Goal: Task Accomplishment & Management: Contribute content

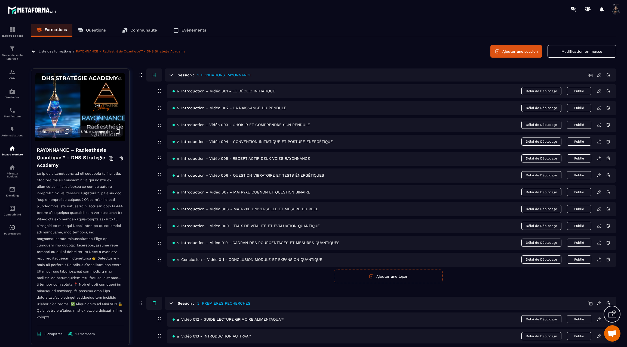
scroll to position [693, 0]
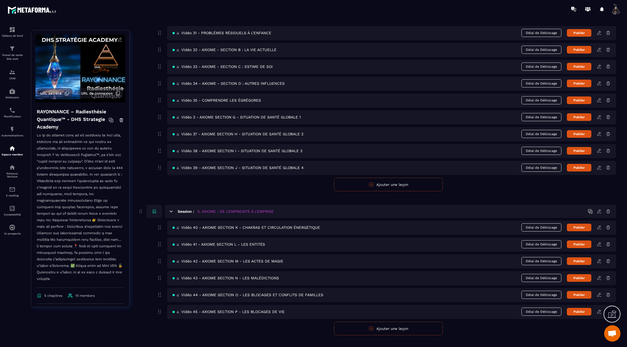
click at [397, 322] on button "Ajouter une leçon" at bounding box center [388, 329] width 109 height 14
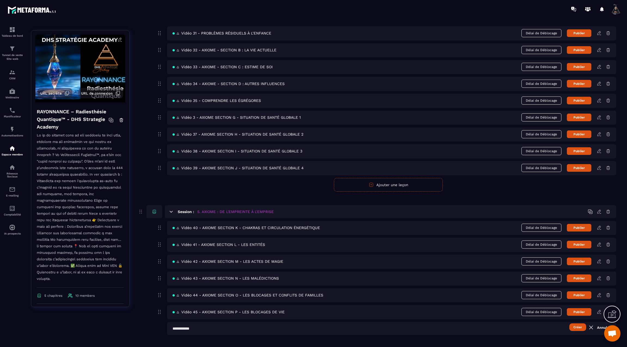
click at [262, 323] on input "text" at bounding box center [391, 328] width 449 height 13
paste input "**********"
type input "**********"
click at [578, 324] on button "Créer" at bounding box center [577, 328] width 17 height 8
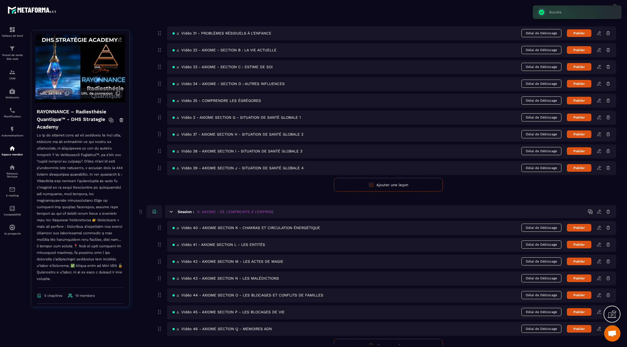
click at [600, 327] on icon at bounding box center [599, 329] width 5 height 5
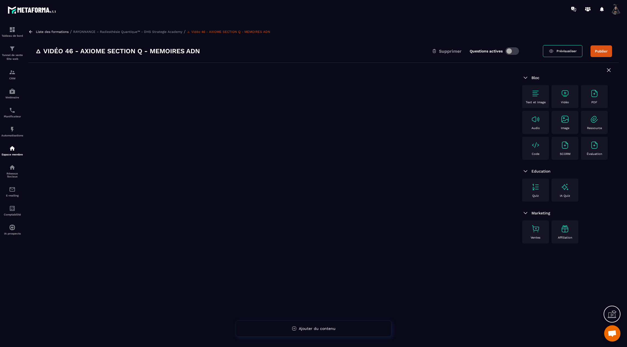
click at [536, 91] on img at bounding box center [535, 93] width 9 height 9
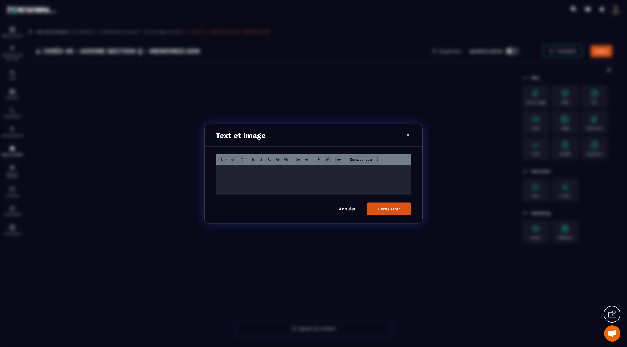
click at [227, 176] on div "Modal window" at bounding box center [313, 179] width 195 height 29
drag, startPoint x: 240, startPoint y: 193, endPoint x: 229, endPoint y: 139, distance: 55.4
click at [229, 139] on div "**********" at bounding box center [313, 174] width 218 height 100
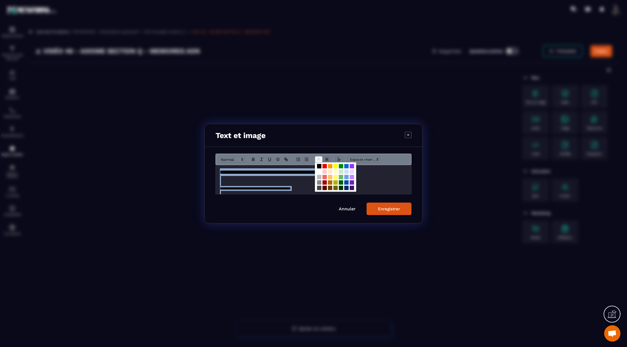
click at [320, 160] on icon "Modal window" at bounding box center [318, 159] width 5 height 5
click at [320, 173] on span "Modal window" at bounding box center [319, 171] width 4 height 4
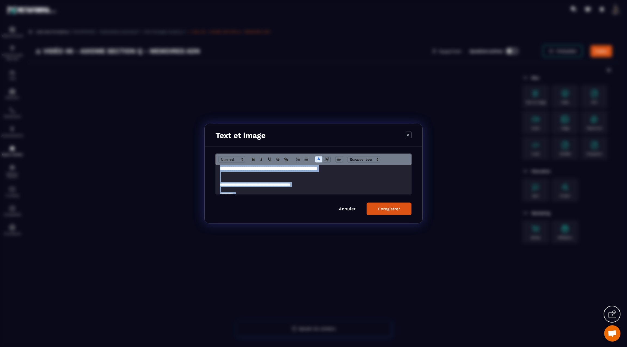
click at [317, 169] on strong "**********" at bounding box center [268, 168] width 97 height 5
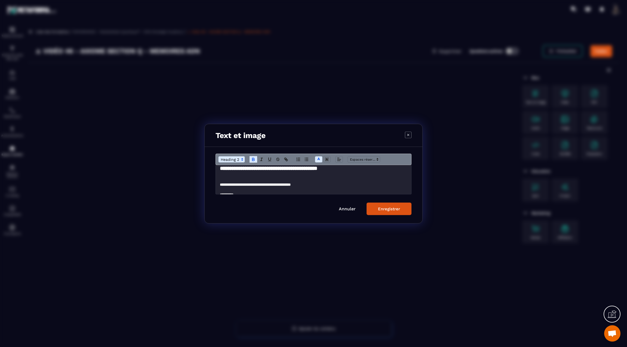
click at [317, 167] on strong "**********" at bounding box center [268, 168] width 97 height 5
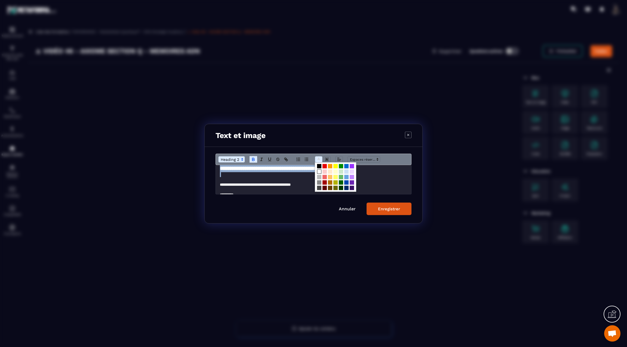
click at [318, 156] on span "Modal window" at bounding box center [319, 159] width 8 height 7
click at [347, 177] on span "Modal window" at bounding box center [346, 177] width 4 height 4
click at [396, 207] on div "Enregistrer" at bounding box center [389, 208] width 22 height 5
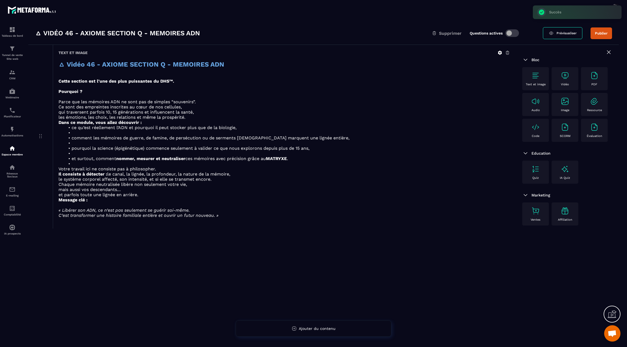
scroll to position [20, 0]
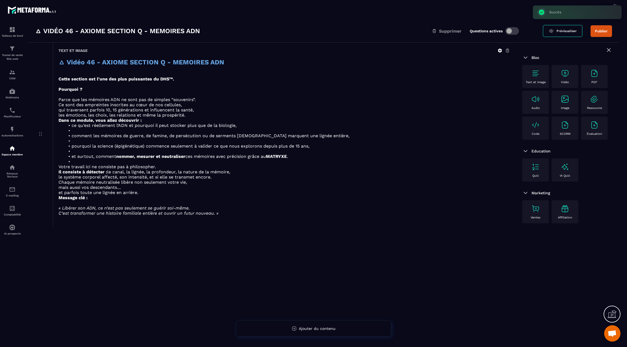
click at [500, 49] on icon at bounding box center [500, 51] width 4 height 4
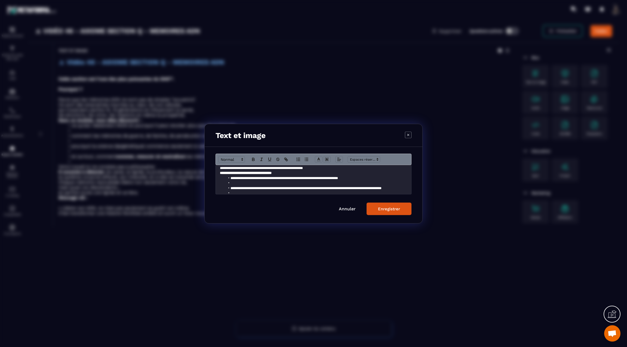
scroll to position [53, 0]
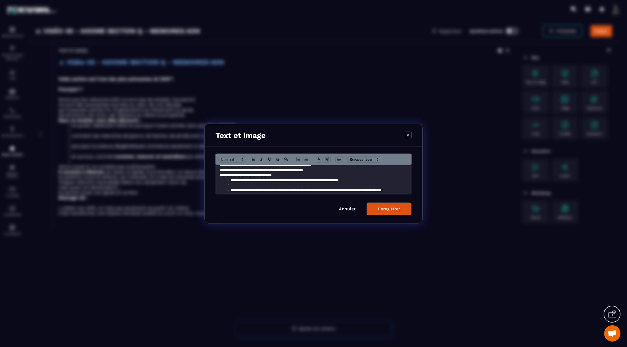
click at [327, 172] on p "**********" at bounding box center [313, 170] width 187 height 5
click at [295, 182] on p "**********" at bounding box center [313, 180] width 187 height 5
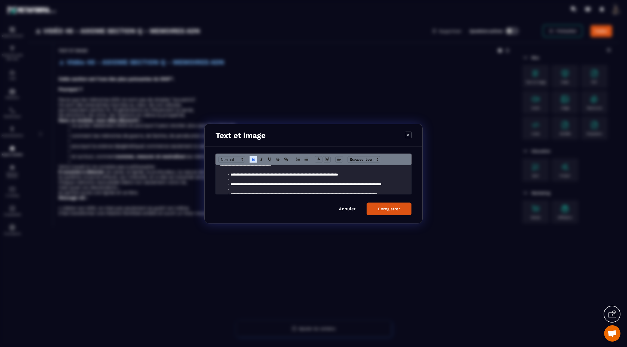
scroll to position [70, 0]
click at [279, 179] on li "Modal window" at bounding box center [316, 179] width 182 height 5
click at [269, 191] on li "Modal window" at bounding box center [316, 189] width 182 height 5
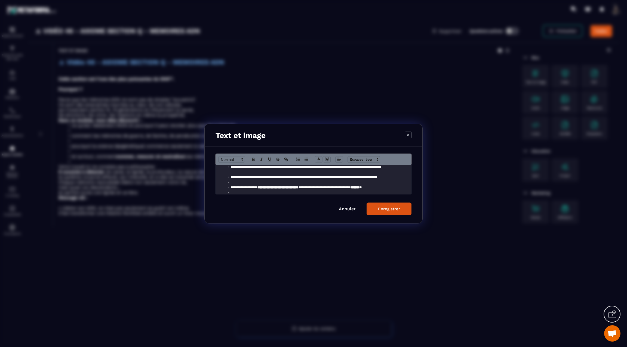
scroll to position [94, 0]
click at [257, 176] on li "Modal window" at bounding box center [316, 174] width 182 height 5
click at [257, 184] on li "Modal window" at bounding box center [316, 184] width 182 height 5
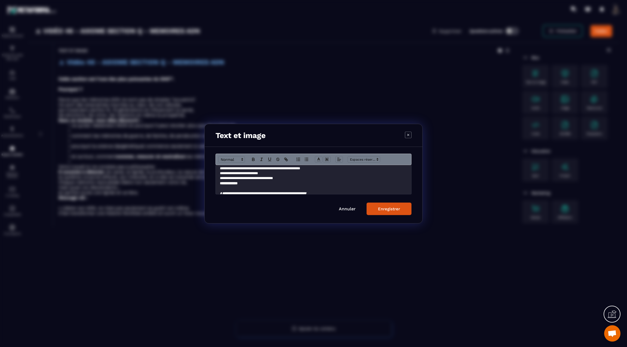
scroll to position [132, 0]
click at [288, 179] on p "**********" at bounding box center [313, 177] width 187 height 5
click at [379, 204] on button "Enregistrer" at bounding box center [388, 209] width 45 height 13
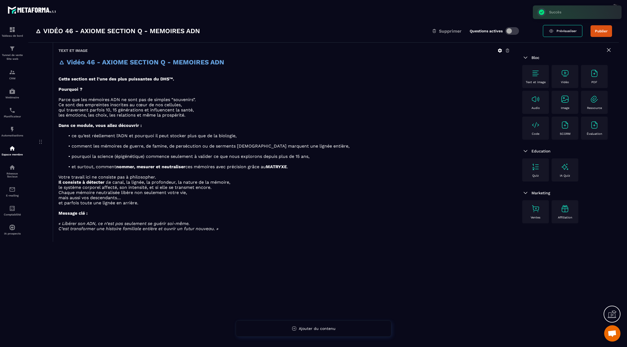
click at [564, 73] on img at bounding box center [564, 73] width 9 height 9
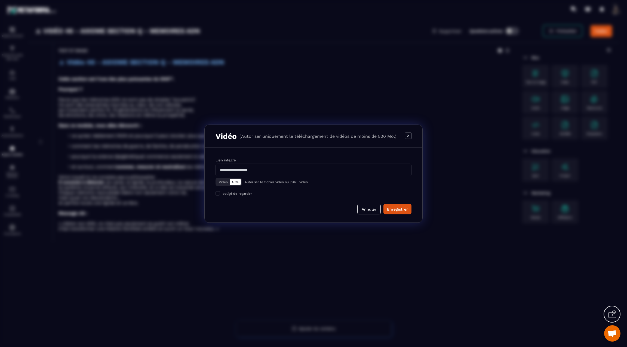
click at [226, 181] on button "Vidéo" at bounding box center [223, 182] width 13 height 6
click at [243, 162] on label "Vidéo Télécharger un fichier" at bounding box center [313, 167] width 196 height 19
click at [0, 0] on input "Vidéo Télécharger un fichier" at bounding box center [0, 0] width 0 height 0
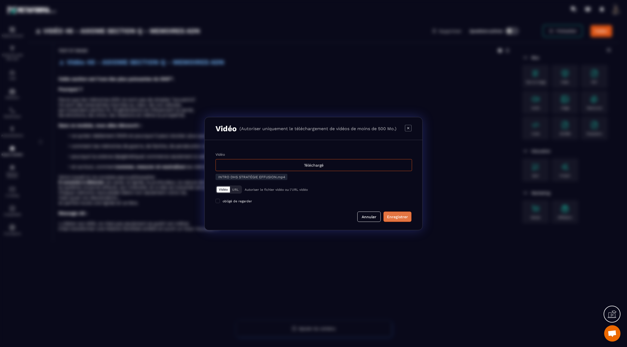
click at [396, 218] on div "Enregistrer" at bounding box center [397, 216] width 21 height 5
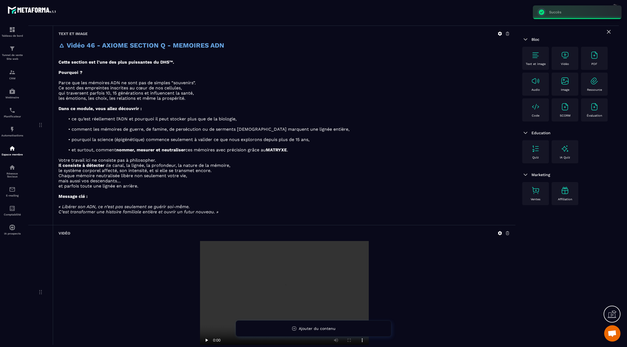
scroll to position [40, 0]
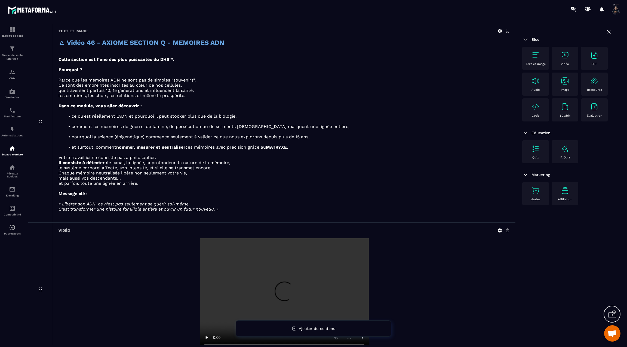
click at [534, 57] on img at bounding box center [535, 55] width 9 height 9
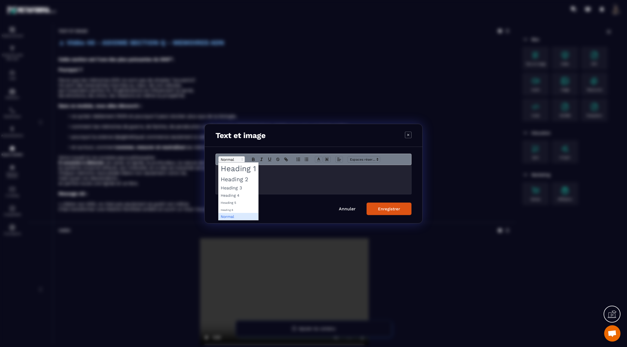
click at [233, 161] on span "Modal window" at bounding box center [231, 159] width 27 height 7
click at [233, 186] on span "Modal window" at bounding box center [238, 188] width 40 height 8
click at [321, 158] on span "Modal window" at bounding box center [319, 159] width 8 height 7
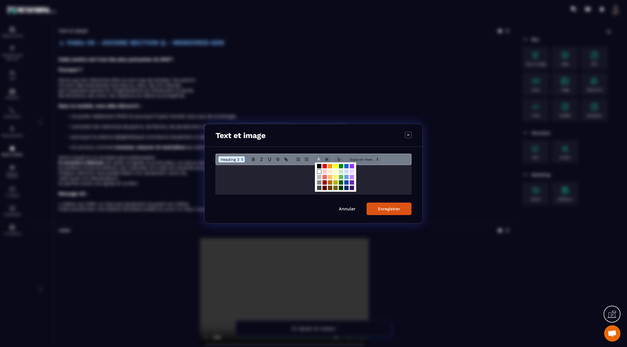
click at [319, 171] on span "Modal window" at bounding box center [319, 171] width 4 height 4
click at [255, 160] on icon "Modal window" at bounding box center [253, 159] width 5 height 5
click at [305, 171] on h3 "**********" at bounding box center [313, 171] width 187 height 6
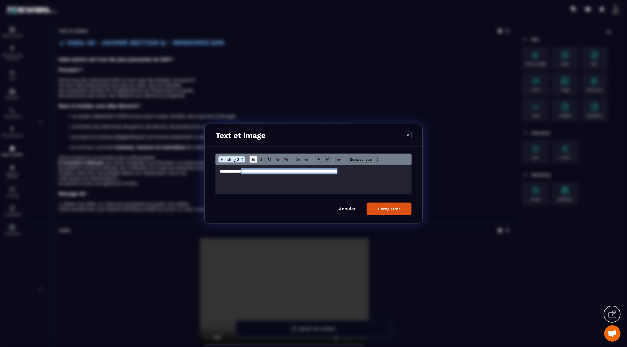
click at [252, 158] on icon "Modal window" at bounding box center [253, 159] width 5 height 5
click at [321, 158] on span "Modal window" at bounding box center [319, 159] width 8 height 7
click at [348, 178] on span "Modal window" at bounding box center [346, 177] width 4 height 4
click at [286, 158] on icon "Modal window" at bounding box center [285, 159] width 2 height 2
type input "**********"
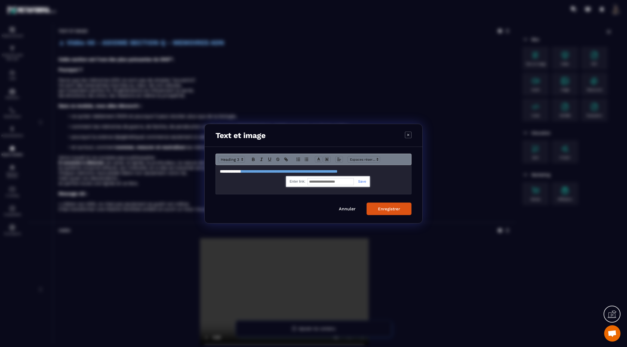
paste input "**********"
type input "**********"
click at [361, 182] on link "Modal window" at bounding box center [360, 181] width 13 height 4
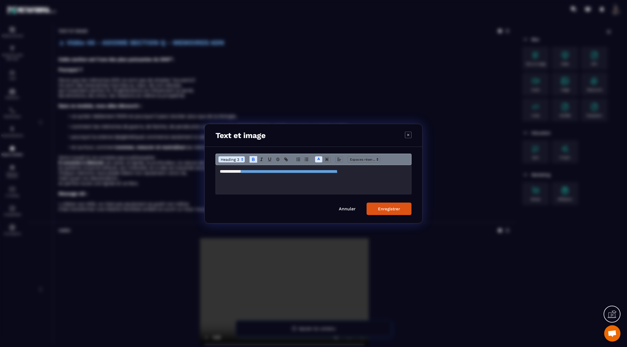
click at [384, 211] on div "Enregistrer" at bounding box center [389, 208] width 22 height 5
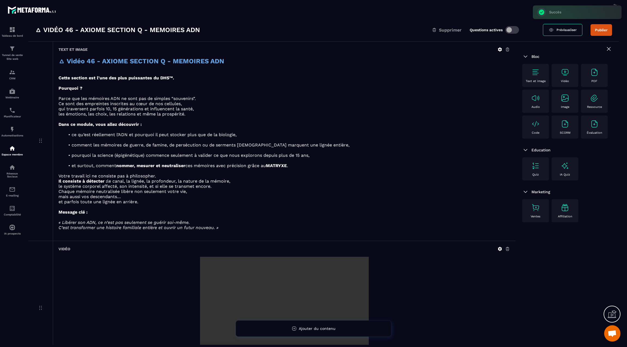
scroll to position [7, 0]
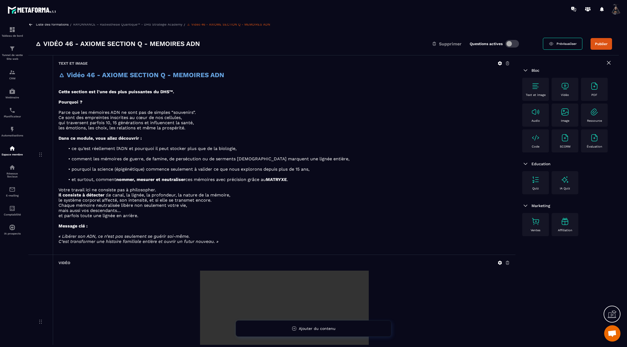
click at [500, 62] on icon at bounding box center [500, 63] width 4 height 4
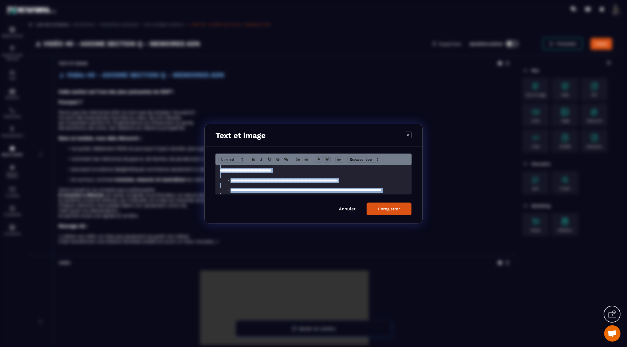
scroll to position [150, 0]
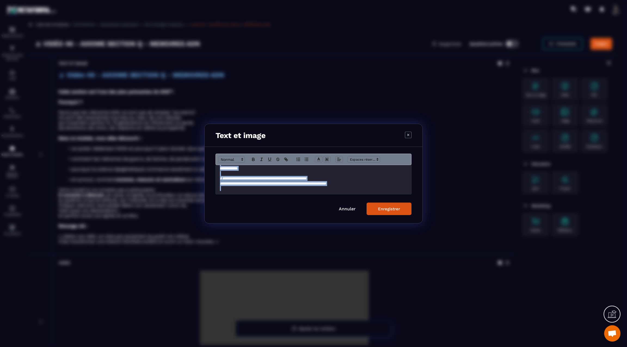
drag, startPoint x: 219, startPoint y: 172, endPoint x: 242, endPoint y: 219, distance: 51.8
click at [242, 219] on div "**********" at bounding box center [314, 185] width 218 height 76
copy div "**********"
click at [376, 209] on button "Enregistrer" at bounding box center [388, 209] width 45 height 13
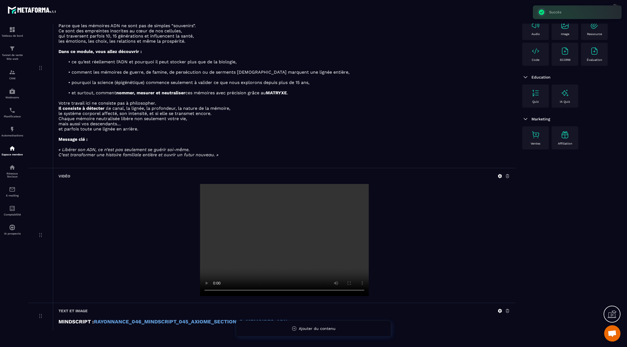
scroll to position [104, 0]
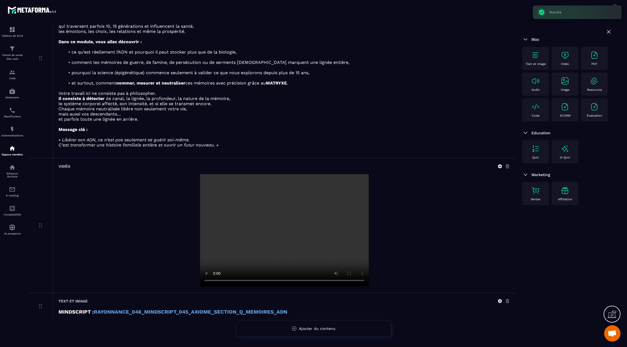
click at [500, 300] on icon at bounding box center [500, 302] width 4 height 4
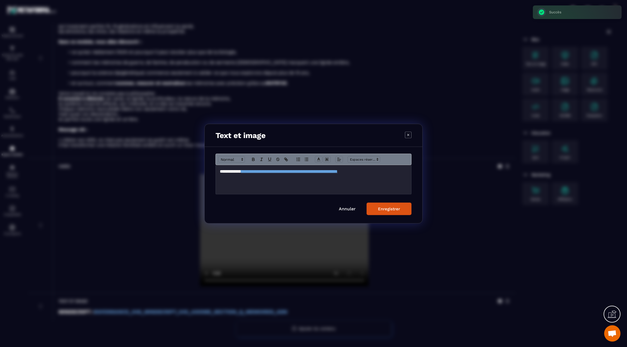
click at [409, 173] on div "**********" at bounding box center [313, 179] width 195 height 29
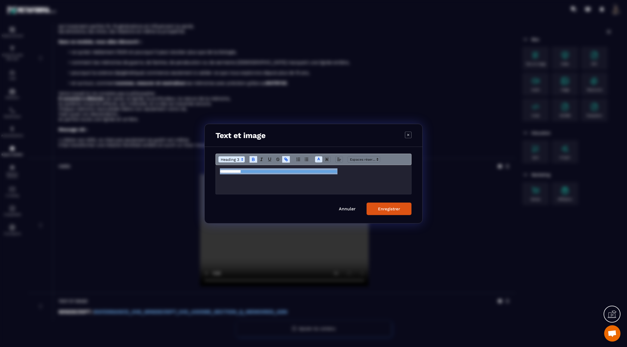
click at [409, 173] on div "**********" at bounding box center [313, 179] width 195 height 29
copy h3 "**********"
click at [391, 211] on div "Enregistrer" at bounding box center [389, 208] width 22 height 5
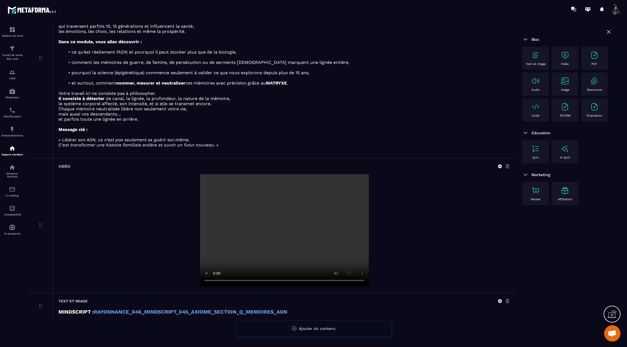
click at [535, 54] on img at bounding box center [535, 55] width 9 height 9
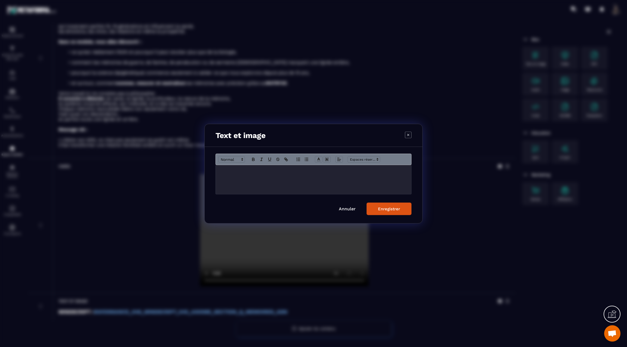
click at [279, 173] on p "Modal window" at bounding box center [313, 170] width 187 height 5
click at [382, 207] on div "Enregistrer" at bounding box center [389, 208] width 22 height 5
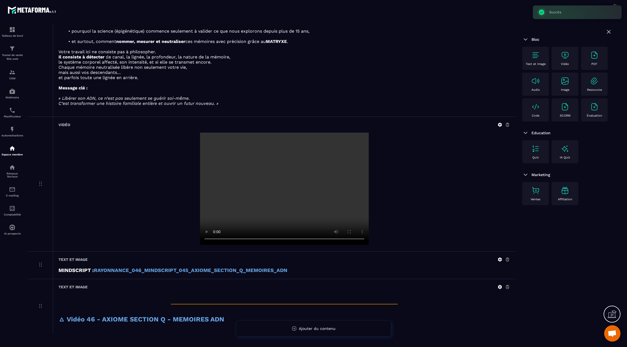
scroll to position [159, 0]
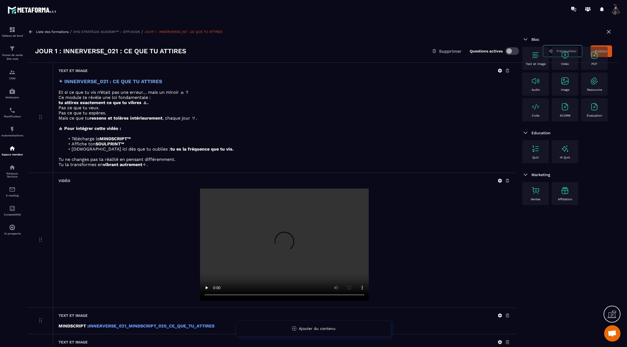
scroll to position [486, 0]
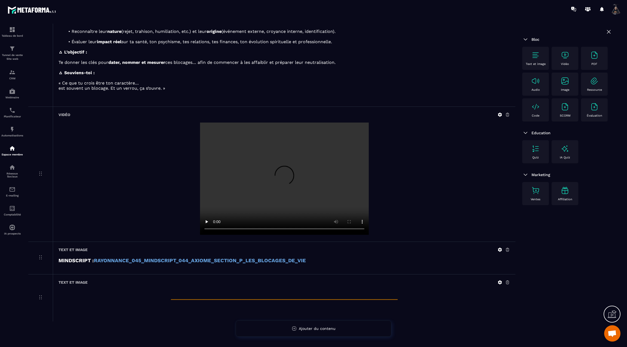
click at [499, 280] on icon at bounding box center [500, 282] width 4 height 4
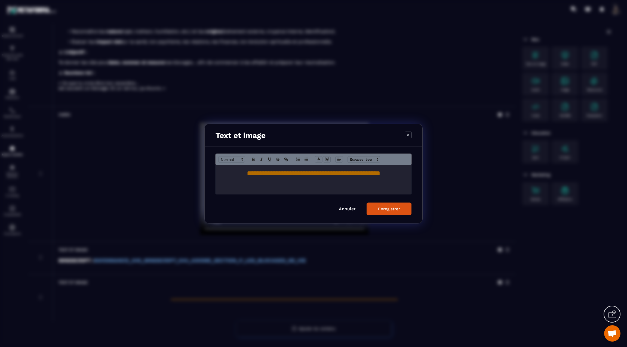
click at [351, 187] on p "Modal window" at bounding box center [313, 185] width 187 height 5
click at [339, 157] on icon "Modal window" at bounding box center [339, 159] width 5 height 5
click at [339, 166] on icon "Modal window" at bounding box center [340, 167] width 4 height 4
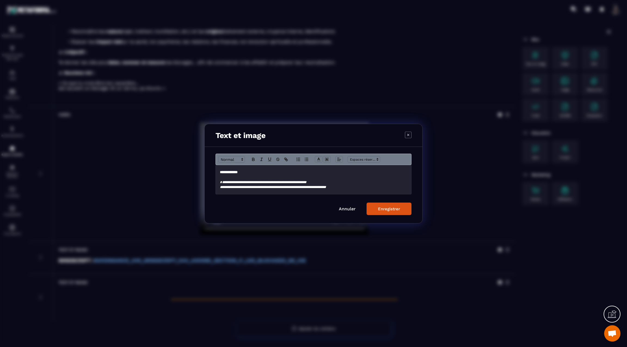
click at [386, 207] on div "Enregistrer" at bounding box center [389, 208] width 22 height 5
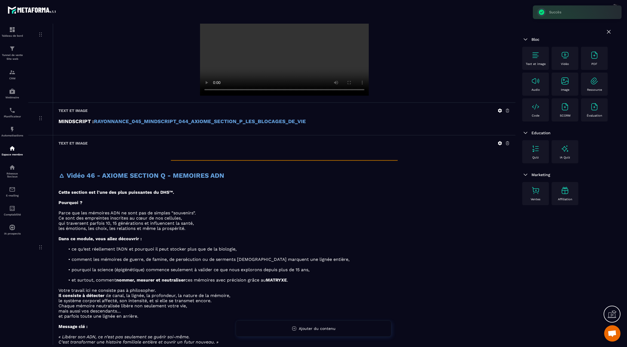
scroll to position [661, 0]
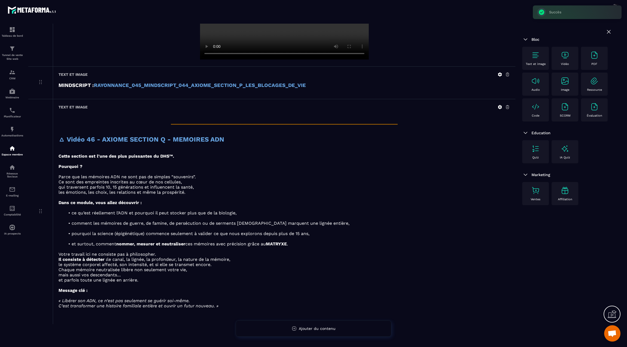
click at [566, 53] on img at bounding box center [564, 55] width 9 height 9
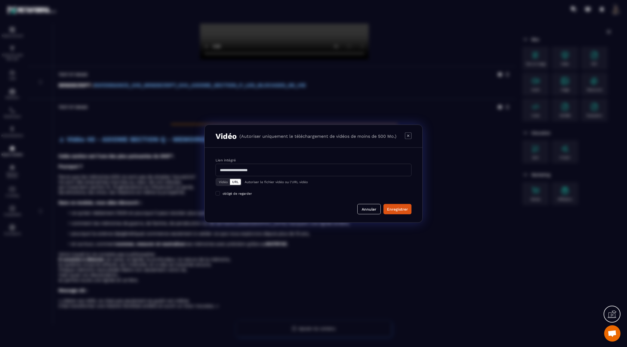
click at [224, 180] on button "Vidéo" at bounding box center [223, 182] width 13 height 6
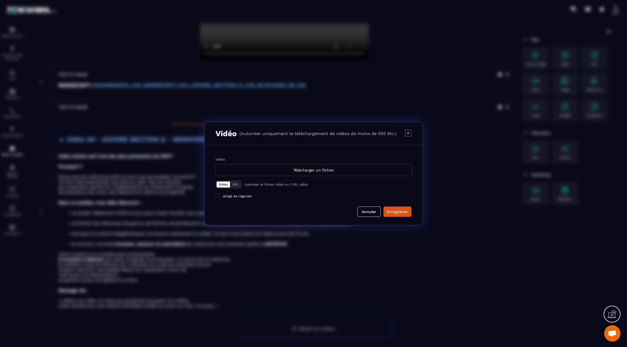
click at [242, 172] on div "Télécharger un fichier" at bounding box center [313, 170] width 196 height 12
click at [0, 0] on input "Vidéo Télécharger un fichier" at bounding box center [0, 0] width 0 height 0
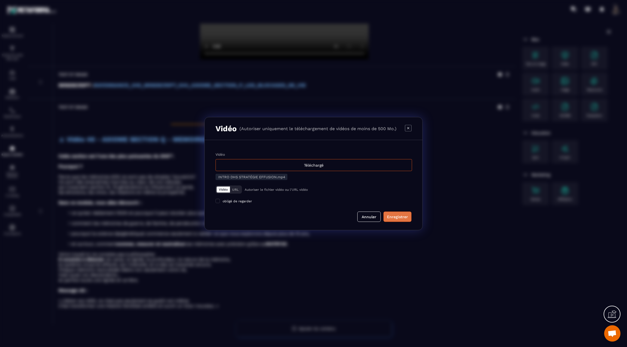
click at [392, 215] on div "Enregistrer" at bounding box center [397, 216] width 21 height 5
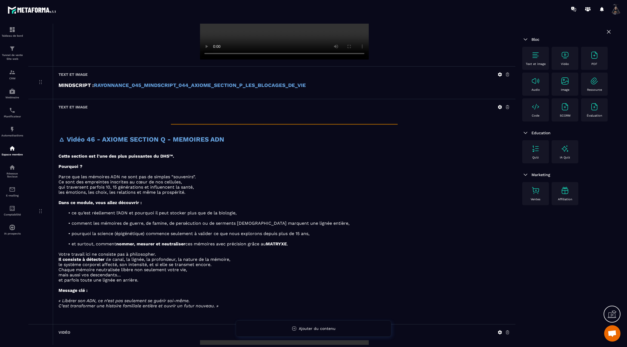
click at [536, 56] on img at bounding box center [535, 55] width 9 height 9
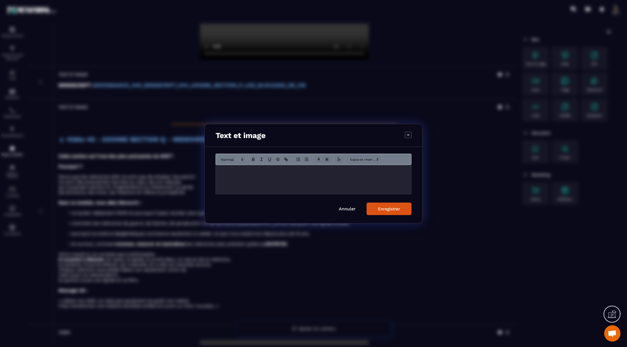
click at [261, 172] on p "Modal window" at bounding box center [313, 170] width 187 height 5
click at [381, 207] on div "Enregistrer" at bounding box center [389, 208] width 22 height 5
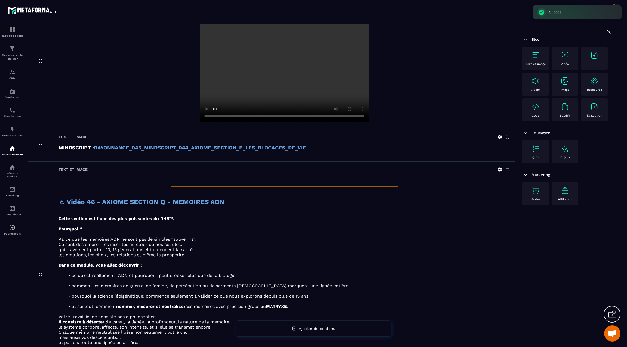
scroll to position [593, 0]
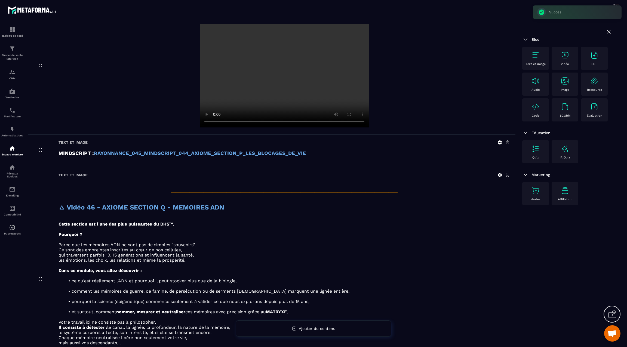
click at [501, 173] on icon at bounding box center [500, 175] width 4 height 4
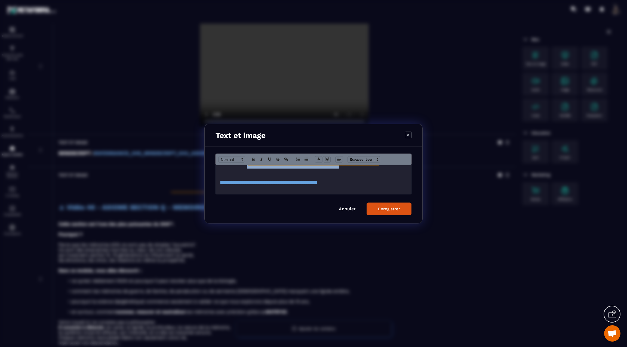
scroll to position [0, 0]
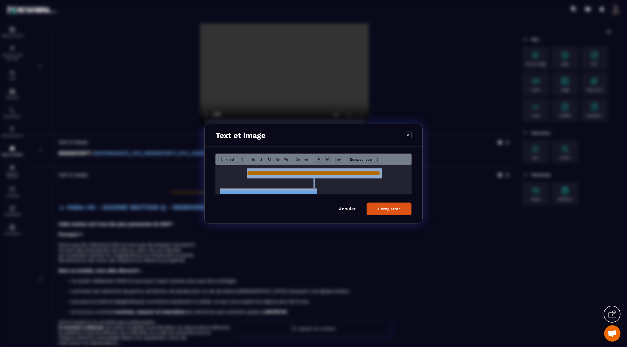
drag, startPoint x: 217, startPoint y: 177, endPoint x: 356, endPoint y: 189, distance: 139.2
click at [356, 189] on div "**********" at bounding box center [314, 179] width 196 height 29
copy div "**********"
click at [384, 211] on div "Enregistrer" at bounding box center [389, 208] width 22 height 5
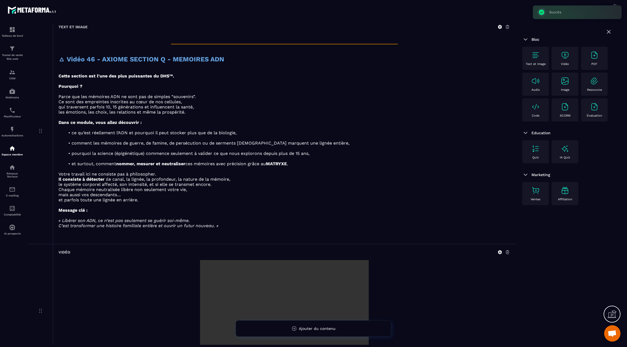
scroll to position [829, 0]
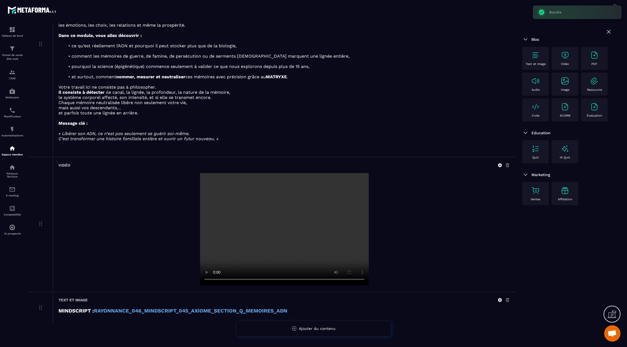
click at [537, 57] on img at bounding box center [535, 55] width 9 height 9
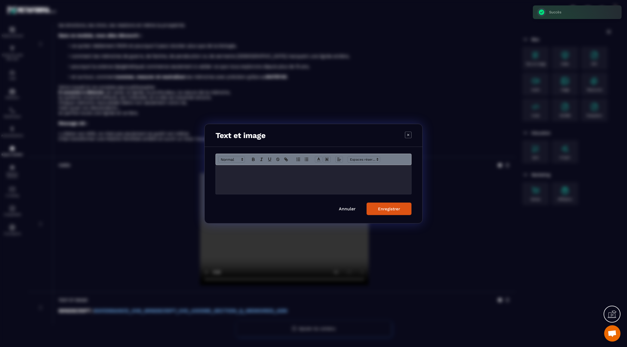
click at [249, 173] on p "Modal window" at bounding box center [313, 170] width 187 height 5
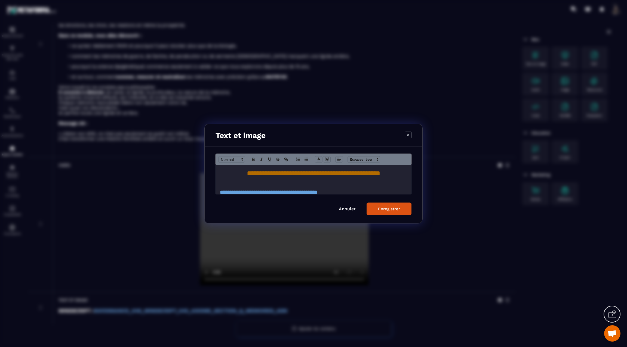
scroll to position [6, 0]
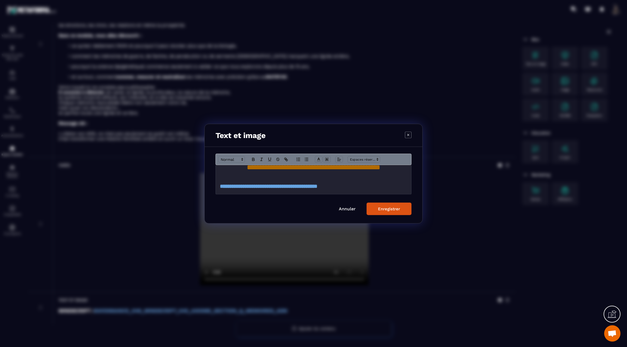
click at [383, 208] on div "Enregistrer" at bounding box center [389, 208] width 22 height 5
